Goal: Information Seeking & Learning: Learn about a topic

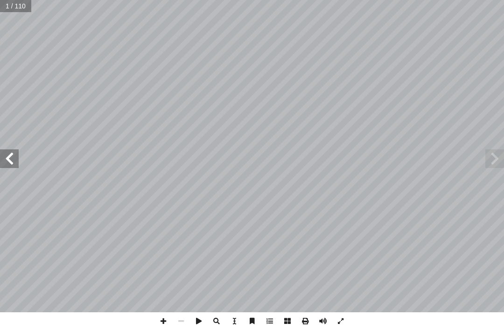
click at [490, 167] on span at bounding box center [495, 158] width 19 height 19
click at [8, 10] on input "text" at bounding box center [16, 6] width 32 height 12
type input "**"
click at [497, 162] on span at bounding box center [495, 158] width 19 height 19
click at [15, 162] on span at bounding box center [9, 158] width 19 height 19
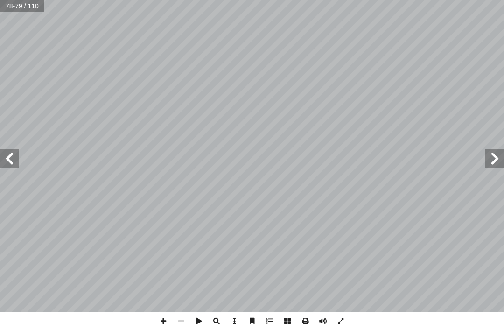
click at [6, 152] on span at bounding box center [9, 158] width 19 height 19
click at [16, 161] on span at bounding box center [9, 158] width 19 height 19
click at [14, 149] on span at bounding box center [9, 158] width 19 height 19
click at [490, 165] on span at bounding box center [495, 158] width 19 height 19
click at [502, 155] on span at bounding box center [495, 158] width 19 height 19
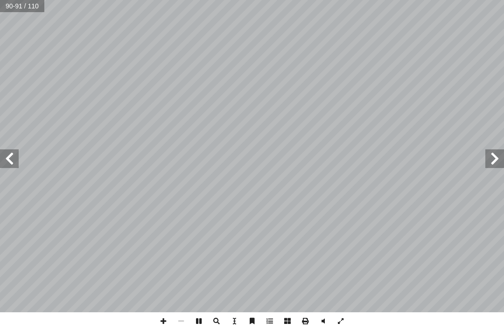
click at [490, 158] on span at bounding box center [495, 158] width 19 height 19
click at [488, 160] on span at bounding box center [495, 158] width 19 height 19
click at [13, 160] on span at bounding box center [9, 158] width 19 height 19
click at [487, 156] on span at bounding box center [495, 158] width 19 height 19
click at [498, 161] on span at bounding box center [495, 158] width 19 height 19
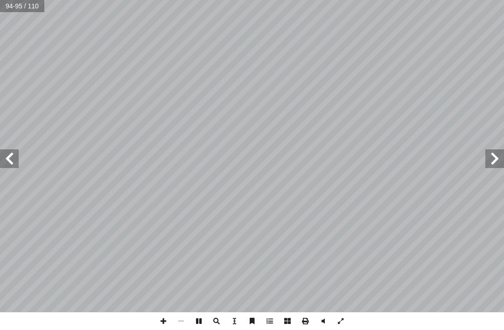
click at [491, 152] on span at bounding box center [495, 158] width 19 height 19
click at [502, 155] on span at bounding box center [495, 158] width 19 height 19
click at [494, 149] on span at bounding box center [495, 158] width 19 height 19
click at [498, 155] on span at bounding box center [495, 158] width 19 height 19
click at [498, 161] on span at bounding box center [495, 158] width 19 height 19
